Goal: Find specific page/section: Find specific page/section

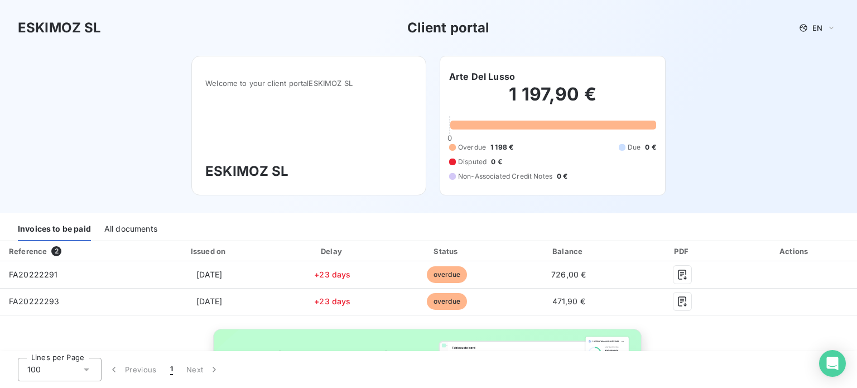
click at [152, 218] on div "All documents" at bounding box center [130, 229] width 53 height 23
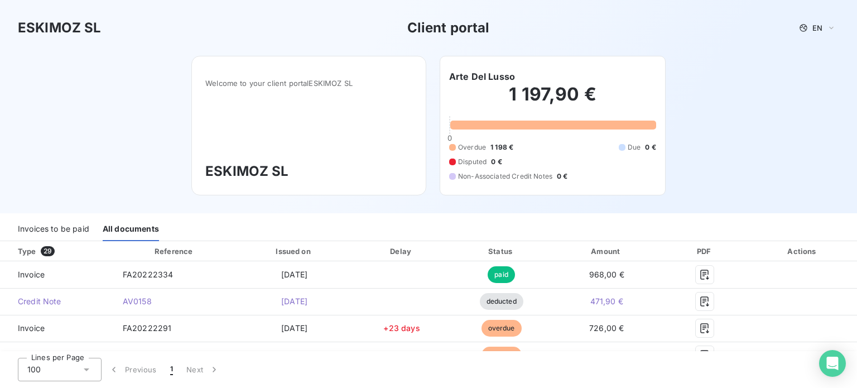
click at [74, 218] on div "Invoices to be paid" at bounding box center [53, 229] width 71 height 23
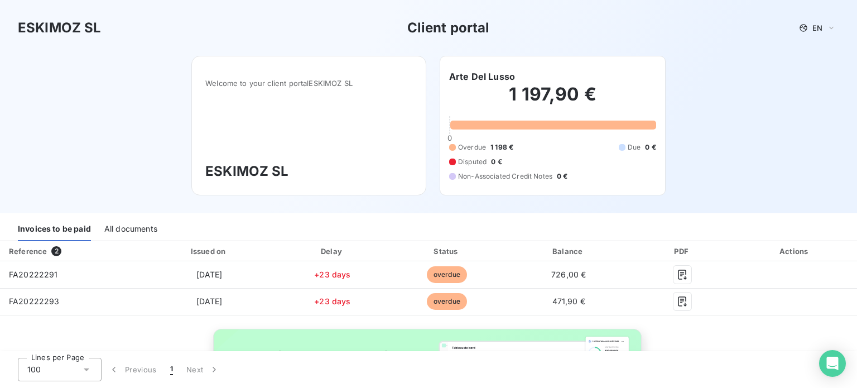
click at [107, 218] on div "All documents" at bounding box center [130, 229] width 53 height 23
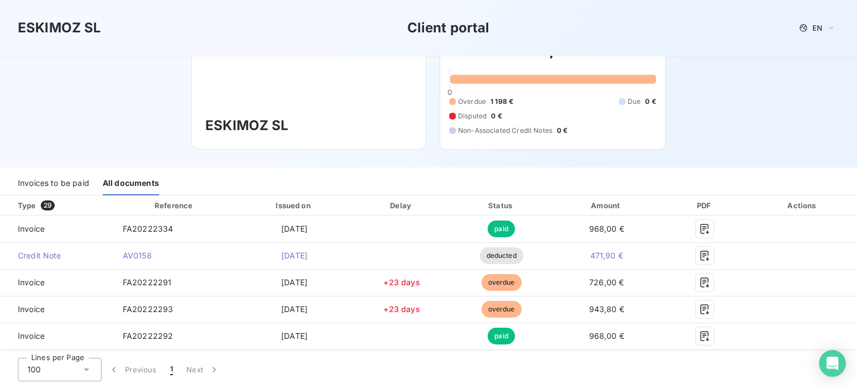
scroll to position [47, 0]
click at [61, 171] on div "Invoices to be paid" at bounding box center [53, 182] width 71 height 23
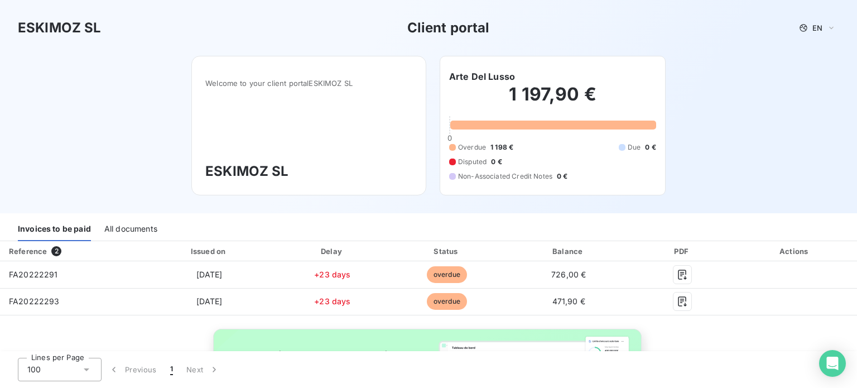
click at [118, 218] on div "All documents" at bounding box center [130, 229] width 53 height 23
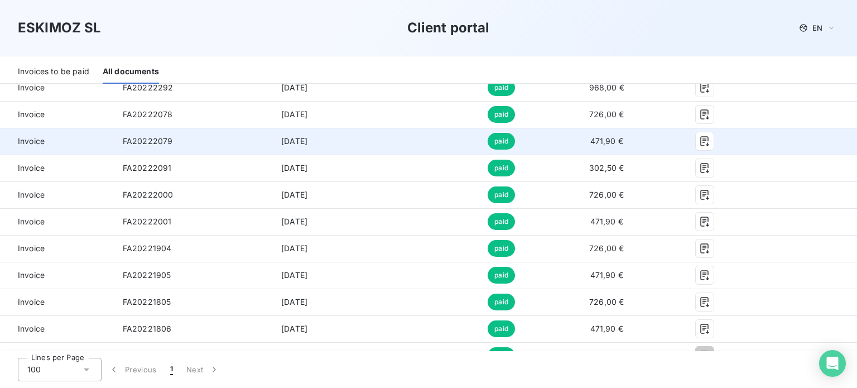
scroll to position [291, 0]
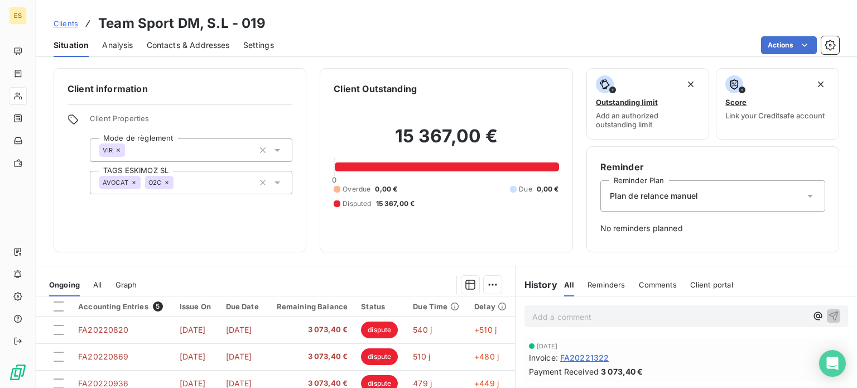
scroll to position [127, 0]
